Goal: Information Seeking & Learning: Check status

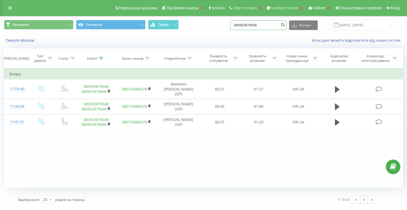
drag, startPoint x: 272, startPoint y: 24, endPoint x: 182, endPoint y: 26, distance: 90.4
click at [174, 28] on div "Основний Основний Графік 380953879048 Експорт .csv .xls .xlsx 19.05.2025 - 19.0…" at bounding box center [203, 25] width 399 height 10
paste input "508232459"
type input "380508232459"
click at [233, 24] on icon "submit" at bounding box center [283, 24] width 5 height 3
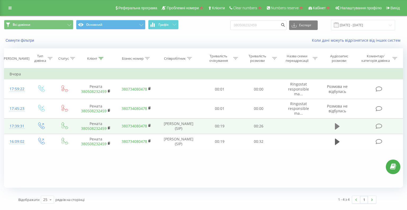
click at [338, 123] on icon at bounding box center [337, 126] width 5 height 6
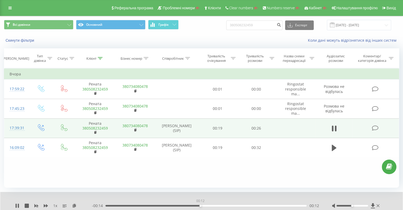
drag, startPoint x: 200, startPoint y: 206, endPoint x: 229, endPoint y: 210, distance: 29.2
click at [229, 209] on html "ringostat.com 380508232459 Проекти Пошук Дашборд Центр звернень Журнал дзвінків…" at bounding box center [201, 105] width 403 height 210
drag, startPoint x: 351, startPoint y: 206, endPoint x: 365, endPoint y: 206, distance: 13.3
click at [364, 206] on div at bounding box center [356, 205] width 49 height 5
click at [28, 205] on icon at bounding box center [27, 205] width 4 height 4
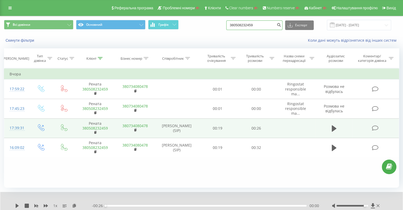
drag, startPoint x: 262, startPoint y: 23, endPoint x: 228, endPoint y: 22, distance: 34.2
click at [220, 22] on div "Всі дзвінки Основний Графік 380508232459 Експорт .csv .xls .xlsx 20.05.2025 - 2…" at bounding box center [201, 25] width 395 height 10
click at [281, 25] on button "submit" at bounding box center [278, 25] width 7 height 10
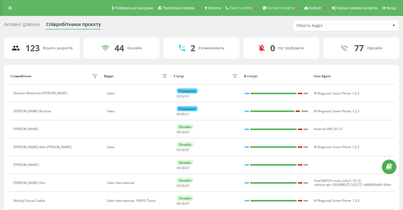
click at [327, 27] on div "Оберіть відділ" at bounding box center [327, 25] width 63 height 5
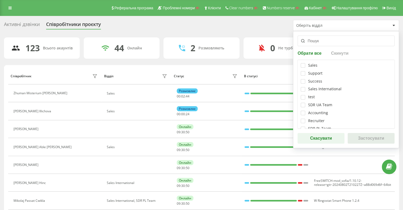
click at [305, 103] on div "SDR UA Team" at bounding box center [346, 105] width 91 height 5
click at [302, 103] on label at bounding box center [303, 103] width 5 height 0
checkbox input "true"
click at [365, 135] on button "Застосувати" at bounding box center [371, 138] width 47 height 11
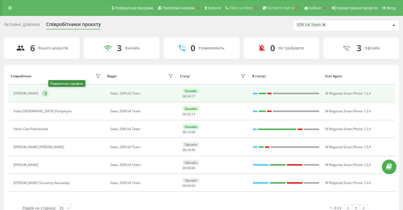
click at [46, 93] on icon at bounding box center [45, 93] width 1 height 3
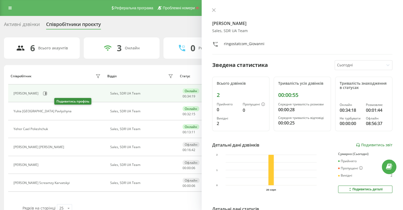
click at [75, 112] on icon at bounding box center [77, 111] width 4 height 4
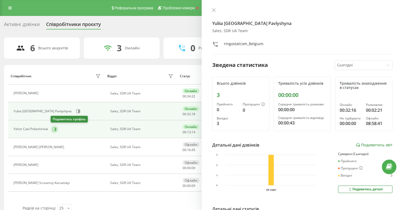
click at [54, 128] on icon at bounding box center [54, 129] width 4 height 4
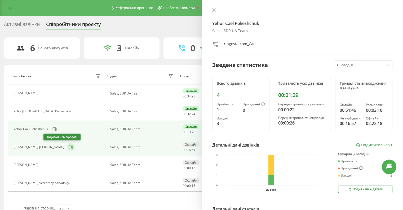
click at [71, 145] on icon at bounding box center [71, 146] width 1 height 3
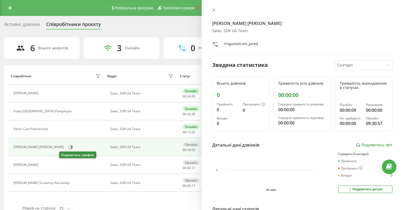
click at [46, 164] on icon at bounding box center [44, 164] width 4 height 4
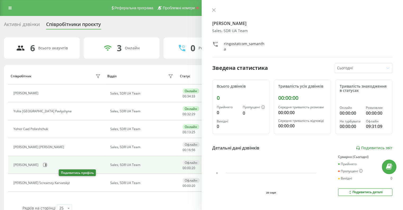
click at [72, 184] on button at bounding box center [75, 182] width 6 height 7
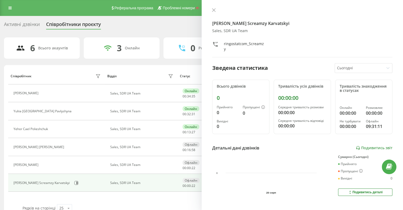
click at [157, 19] on div "Активні дзвінки Співробітники проєкту SDR UA Team 6 Всього акаунтів 3 Онлайн 0 …" at bounding box center [201, 118] width 403 height 205
click at [212, 10] on icon at bounding box center [214, 10] width 4 height 4
